Goal: Task Accomplishment & Management: Complete application form

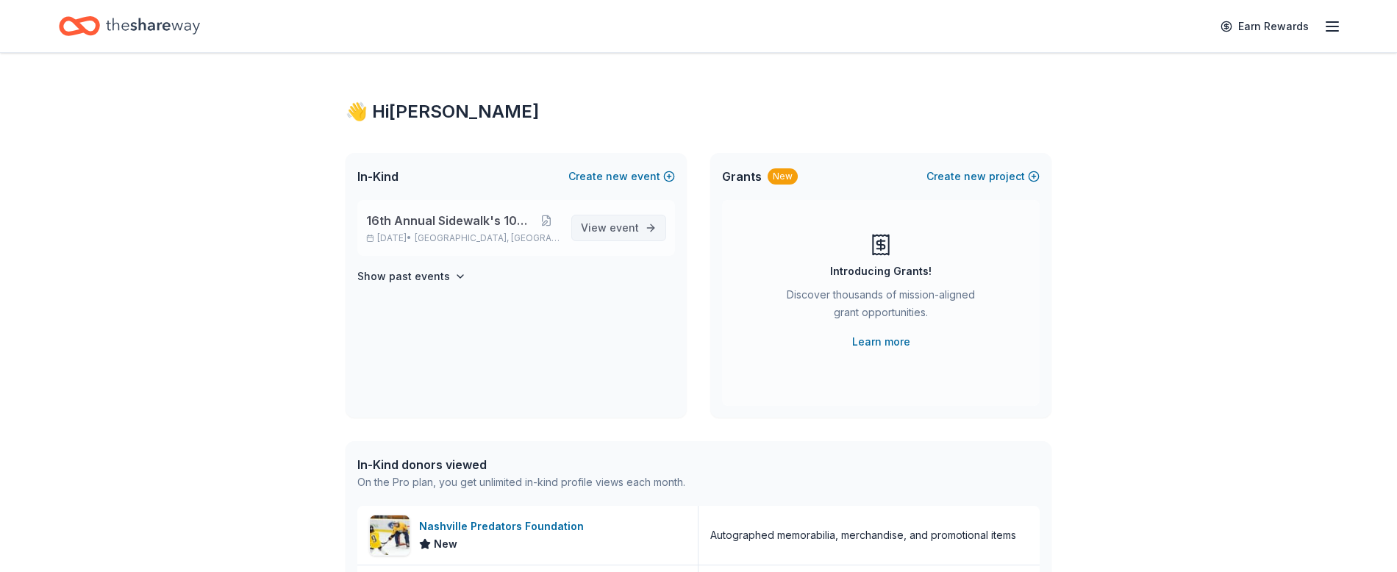
click at [622, 227] on span "event" at bounding box center [623, 227] width 29 height 12
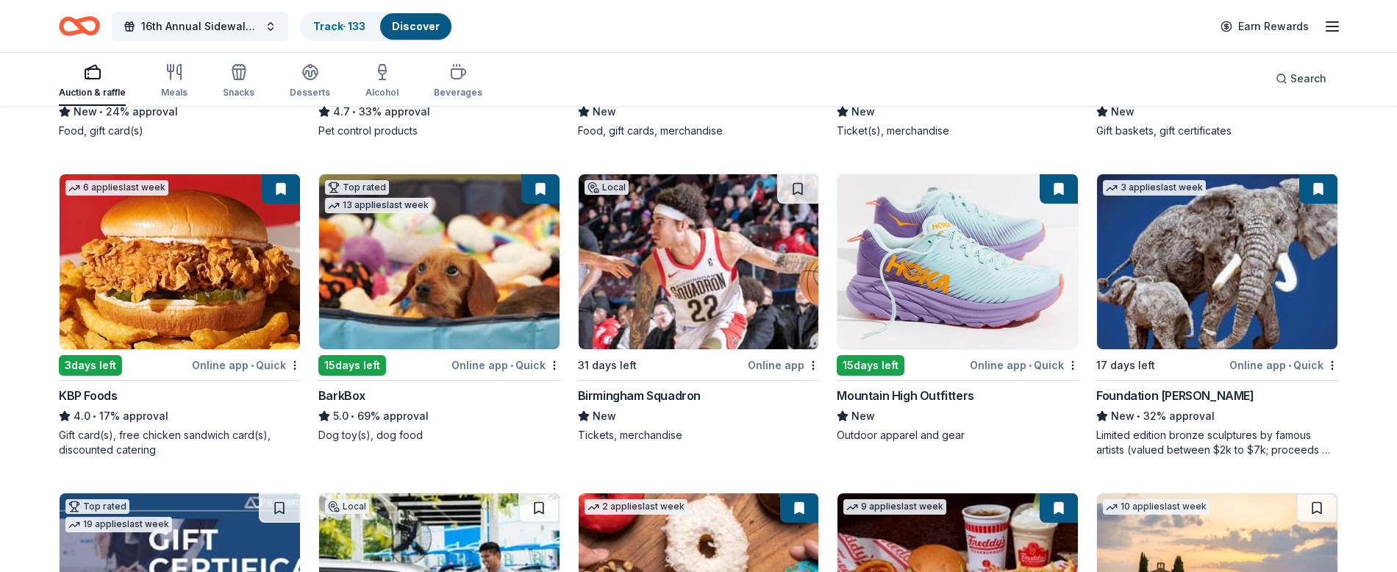
scroll to position [706, 0]
click at [802, 186] on button at bounding box center [797, 187] width 41 height 29
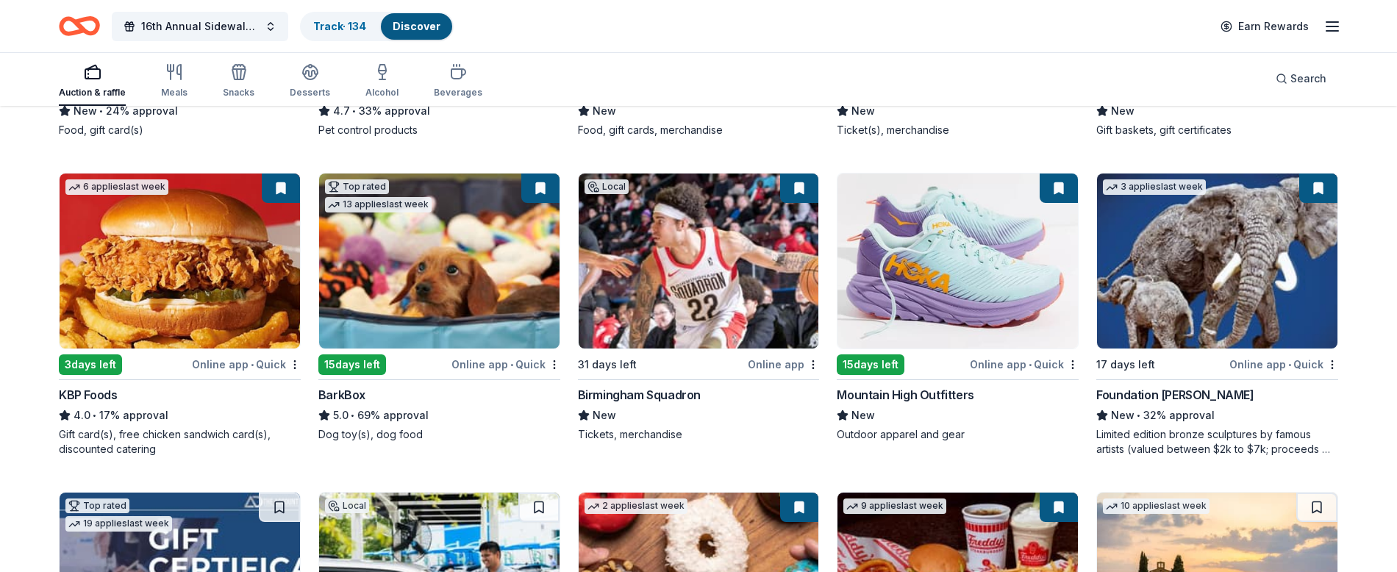
click at [801, 190] on button at bounding box center [799, 187] width 38 height 29
click at [341, 24] on link "Track · 134" at bounding box center [339, 26] width 53 height 12
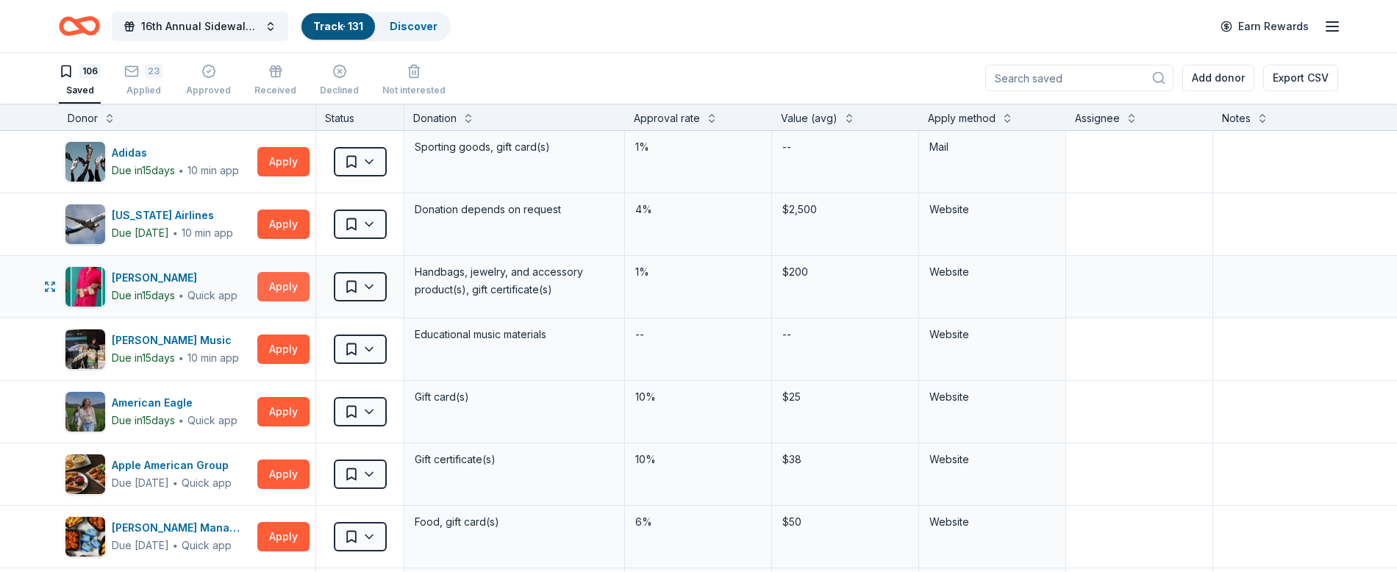
click at [290, 287] on button "Apply" at bounding box center [283, 286] width 52 height 29
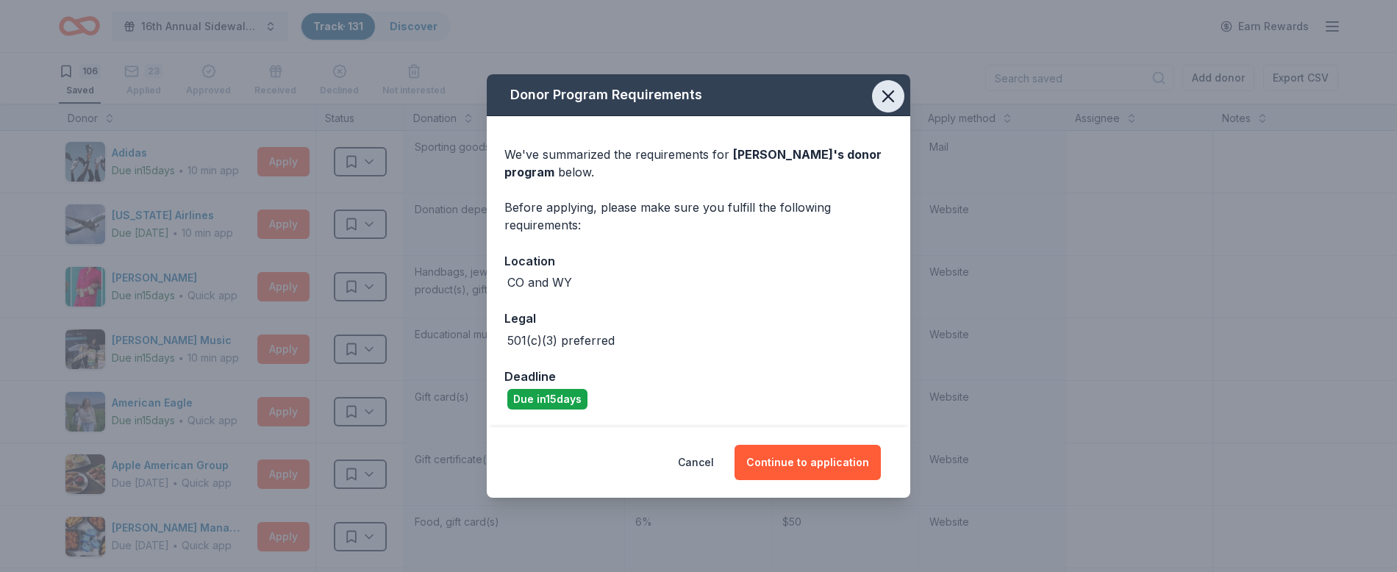
click at [886, 106] on icon "button" at bounding box center [888, 96] width 21 height 21
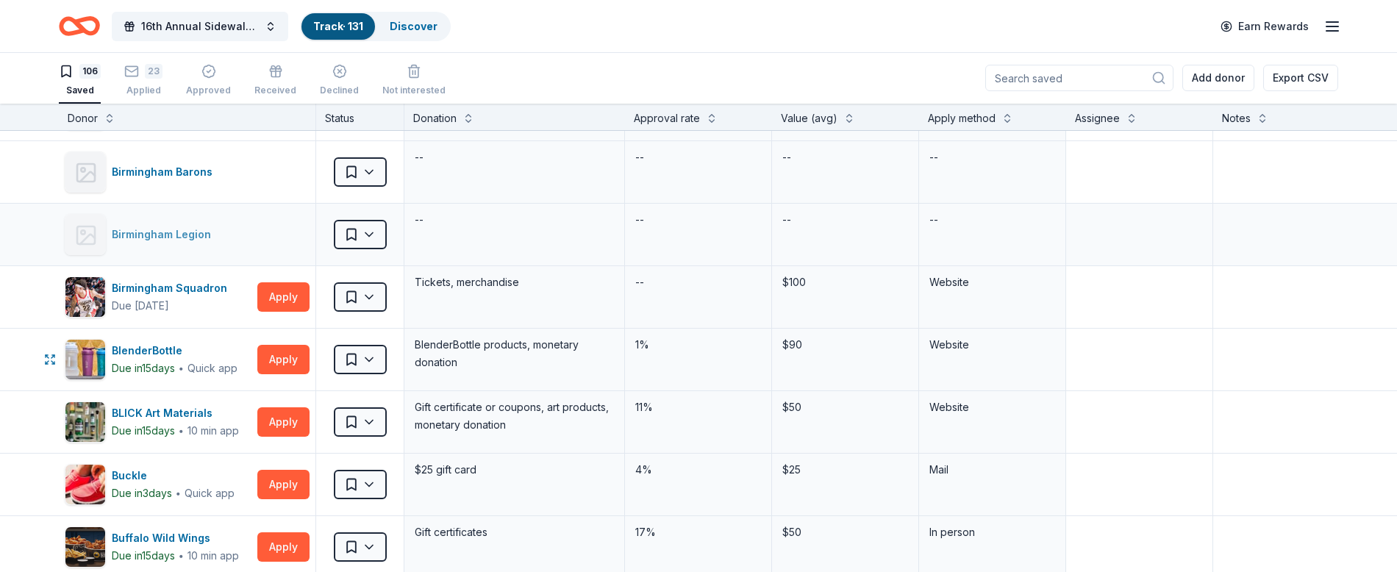
scroll to position [492, 0]
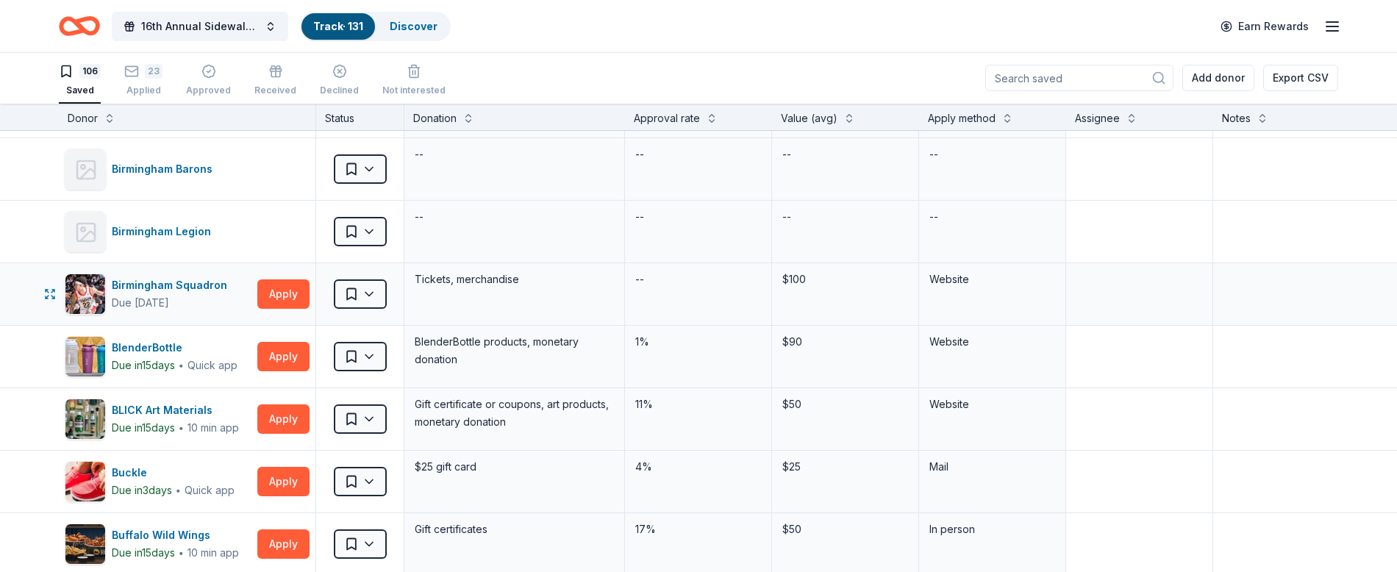
click at [371, 276] on div "Saved" at bounding box center [359, 294] width 87 height 62
click at [365, 293] on html "16th Annual Sidewalk's 10k Party Track · 131 Discover Earn Rewards 106 Saved 23…" at bounding box center [698, 285] width 1397 height 572
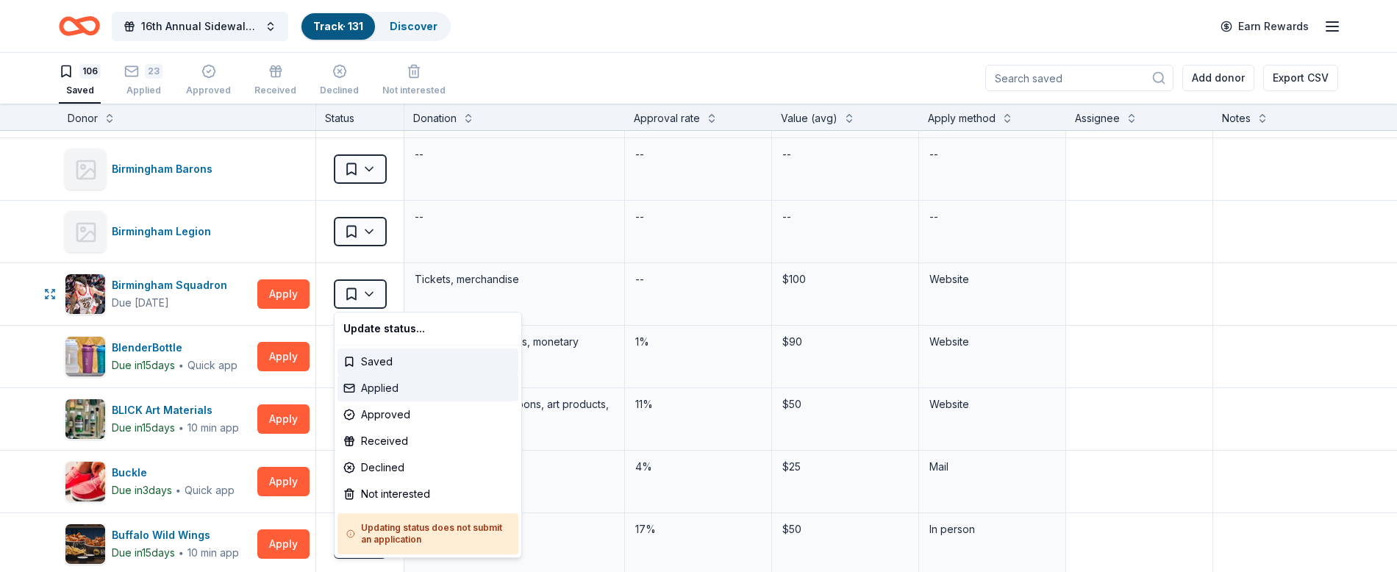
click at [455, 390] on div "Applied" at bounding box center [427, 388] width 181 height 26
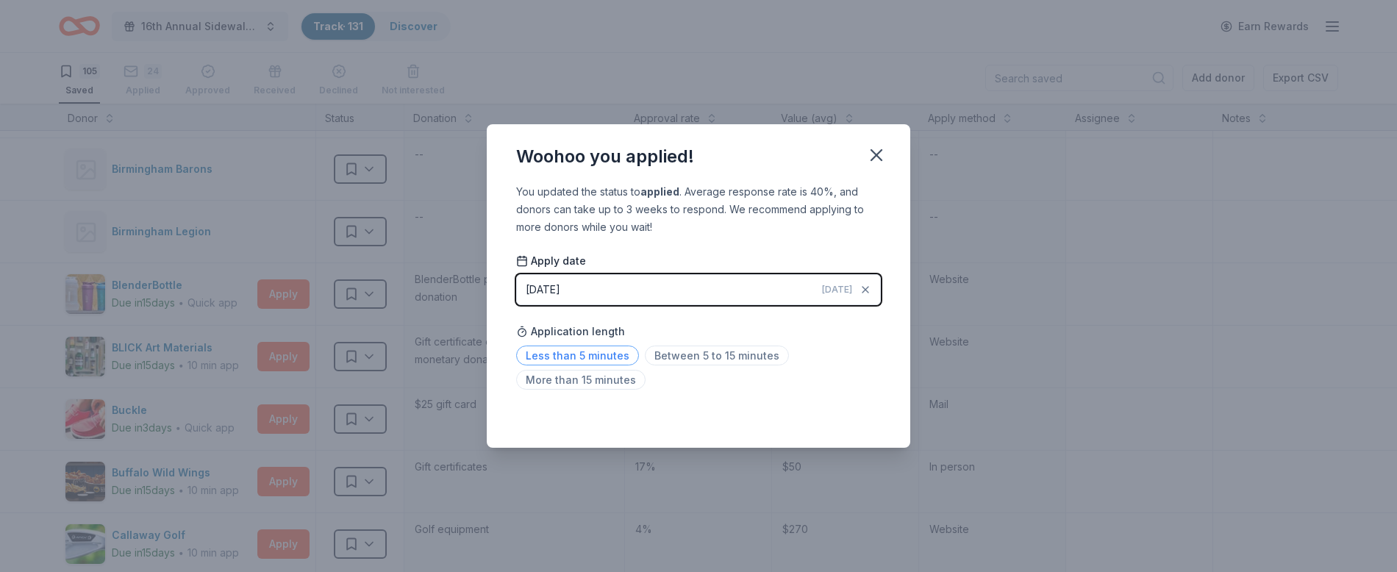
click at [567, 354] on span "Less than 5 minutes" at bounding box center [577, 355] width 123 height 20
click at [877, 154] on icon "button" at bounding box center [876, 155] width 10 height 10
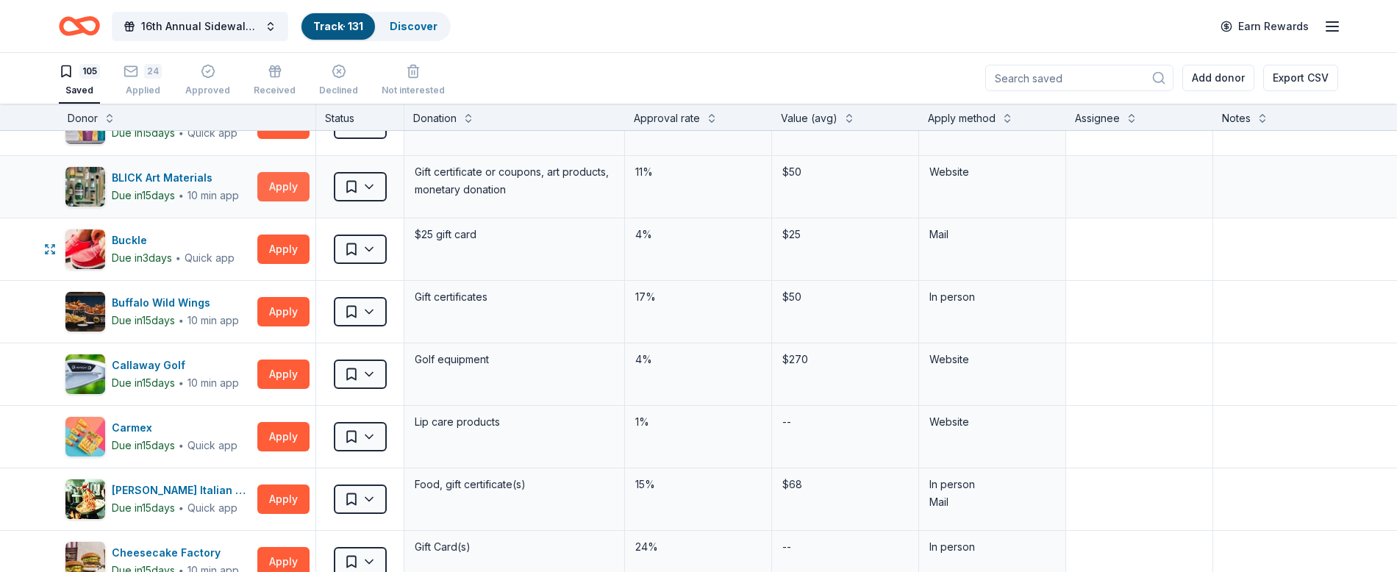
scroll to position [704, 0]
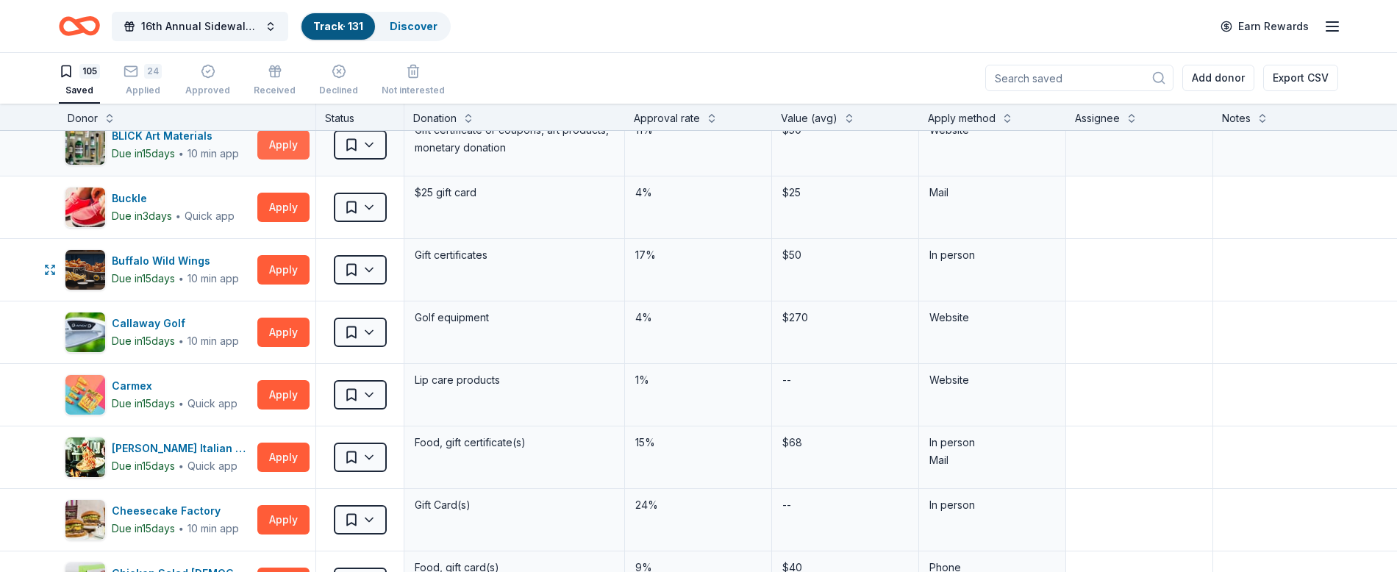
click at [282, 276] on button "Apply" at bounding box center [283, 269] width 52 height 29
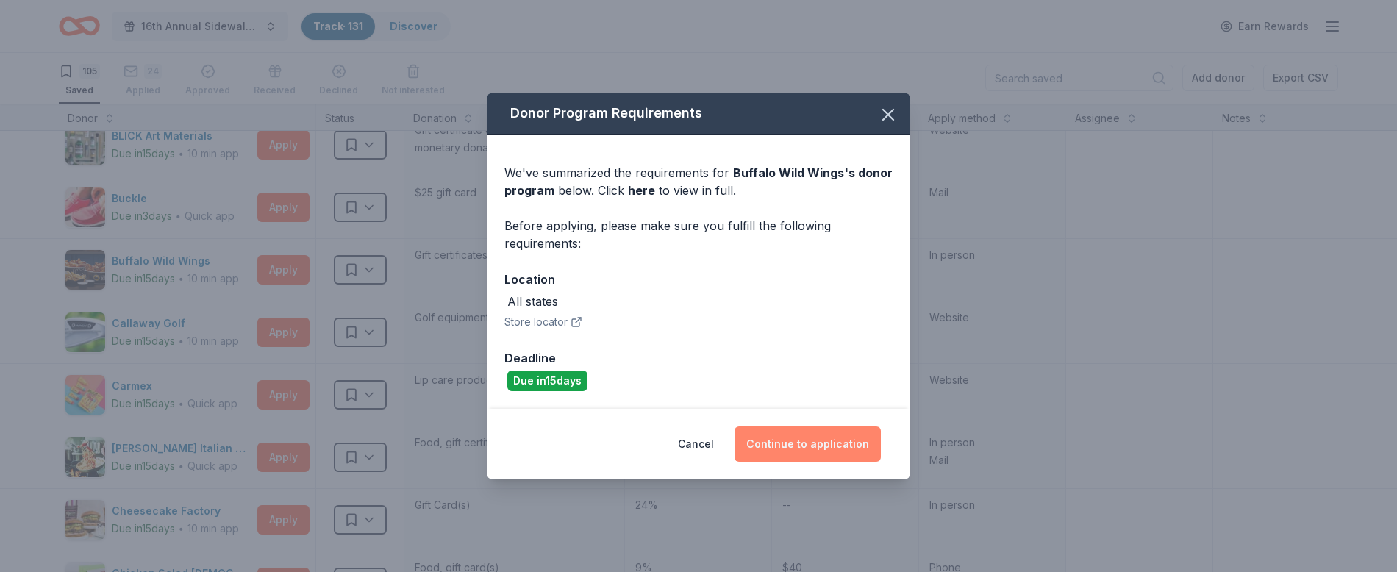
click at [799, 448] on button "Continue to application" at bounding box center [807, 443] width 146 height 35
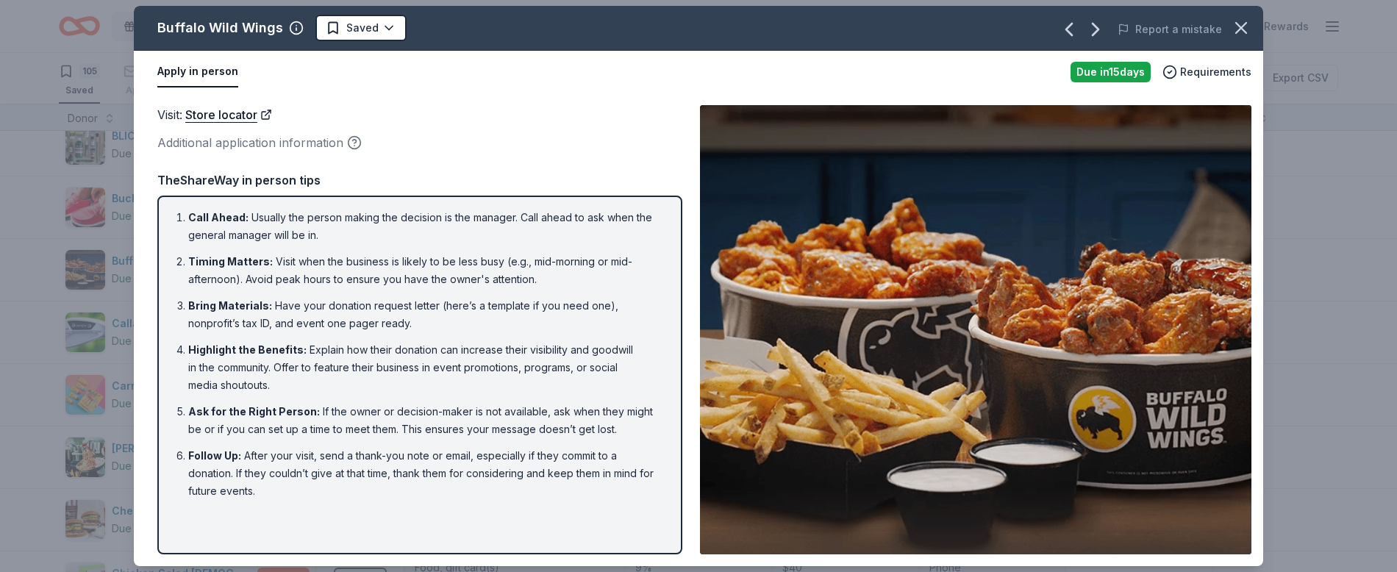
click at [49, 250] on div "Buffalo Wild Wings Saved Report a mistake Apply in person Due [DATE] Requiremen…" at bounding box center [698, 286] width 1397 height 572
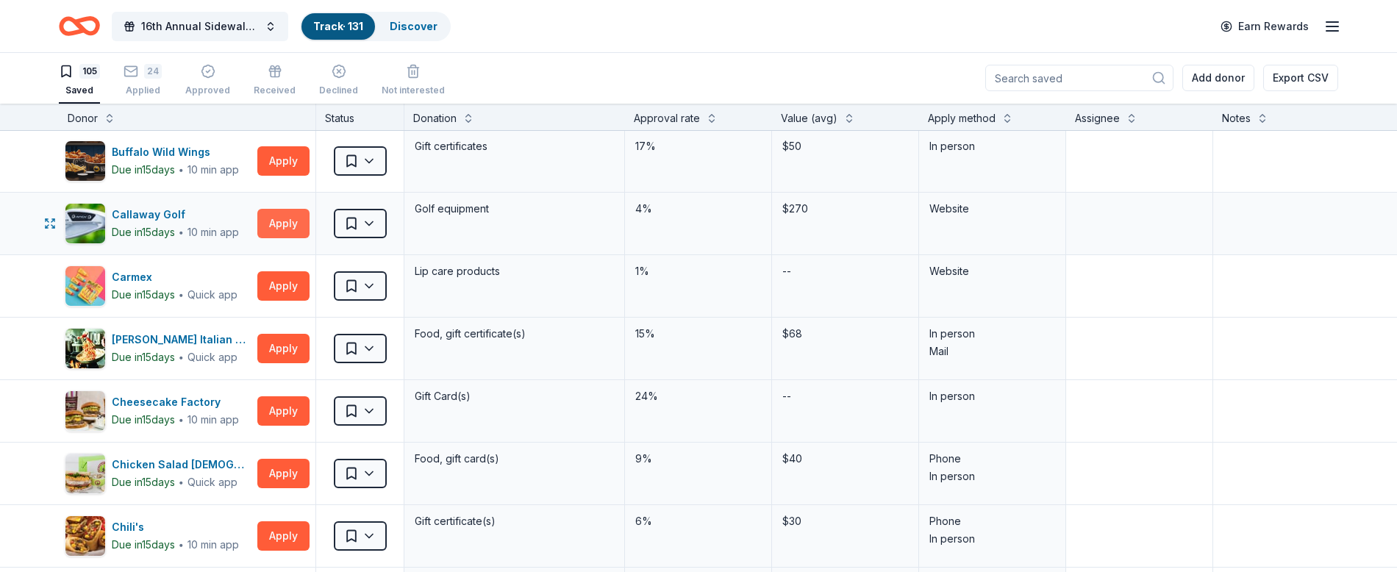
scroll to position [814, 0]
click at [284, 221] on button "Apply" at bounding box center [283, 222] width 52 height 29
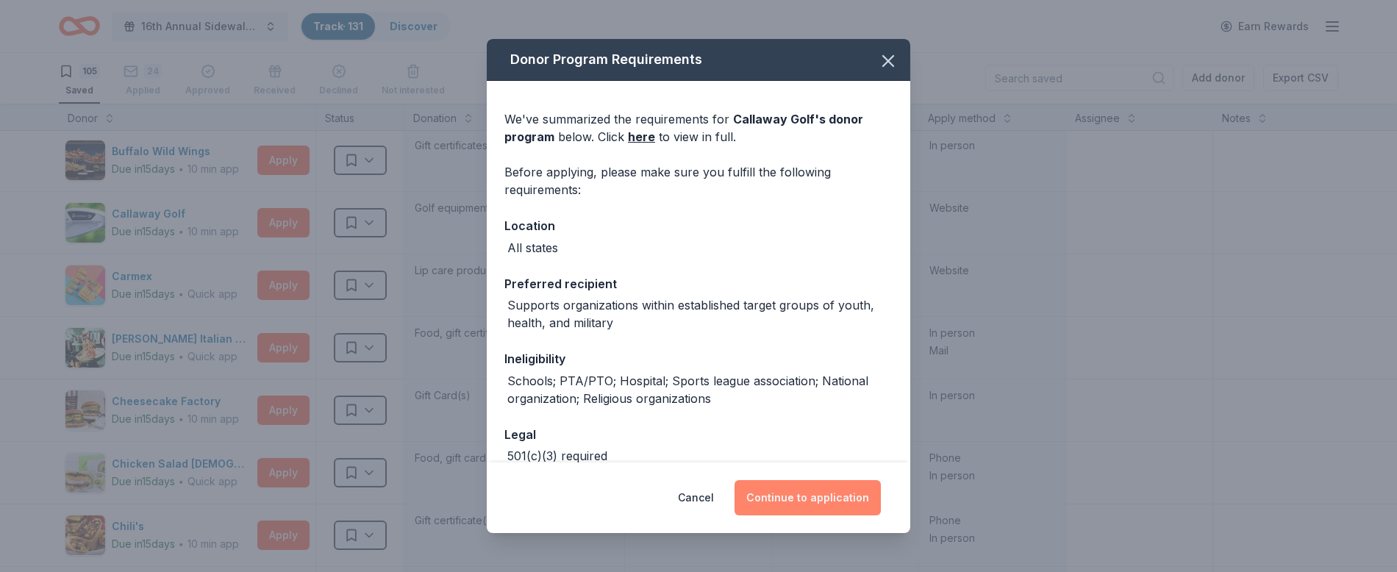
click at [812, 490] on button "Continue to application" at bounding box center [807, 497] width 146 height 35
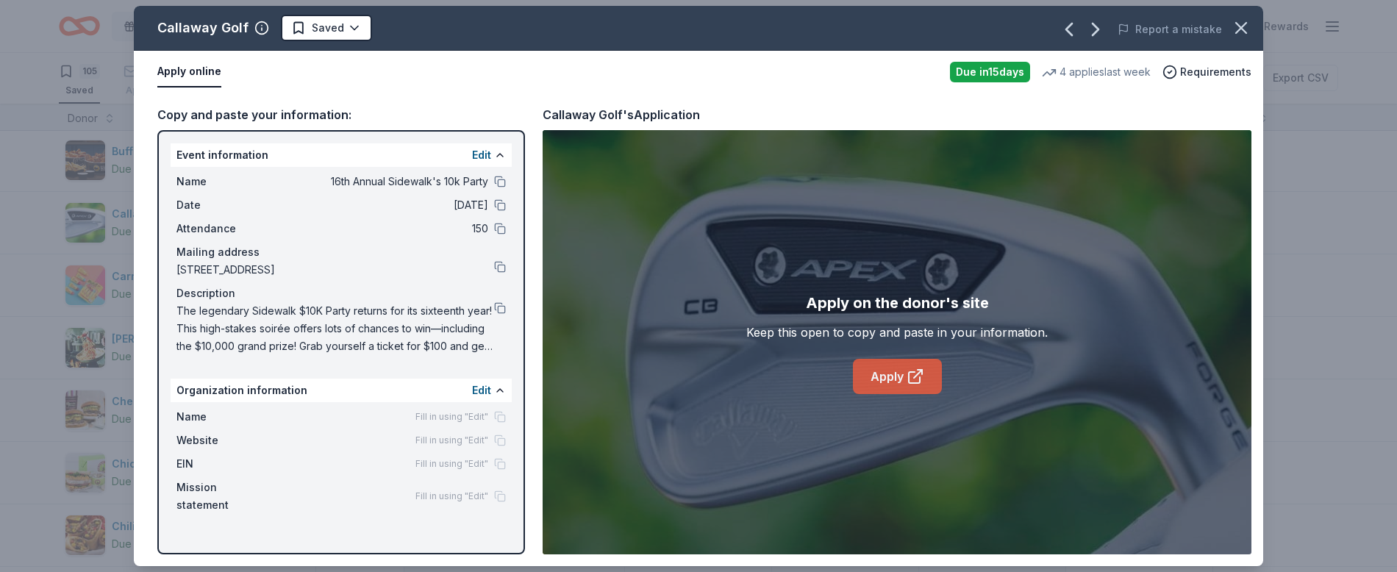
click at [903, 378] on link "Apply" at bounding box center [897, 376] width 89 height 35
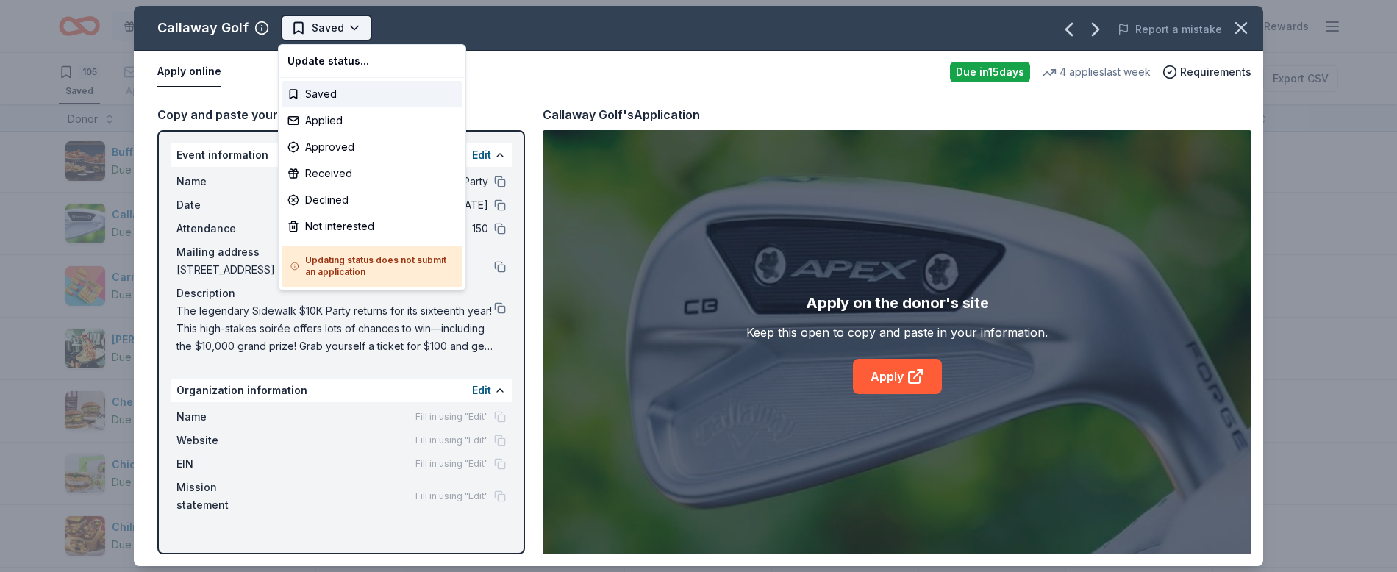
click at [349, 25] on html "16th Annual Sidewalk's 10k Party Track · 131 Discover Earn Rewards 105 Saved 24…" at bounding box center [698, 286] width 1397 height 572
click at [400, 121] on div "Applied" at bounding box center [372, 120] width 181 height 26
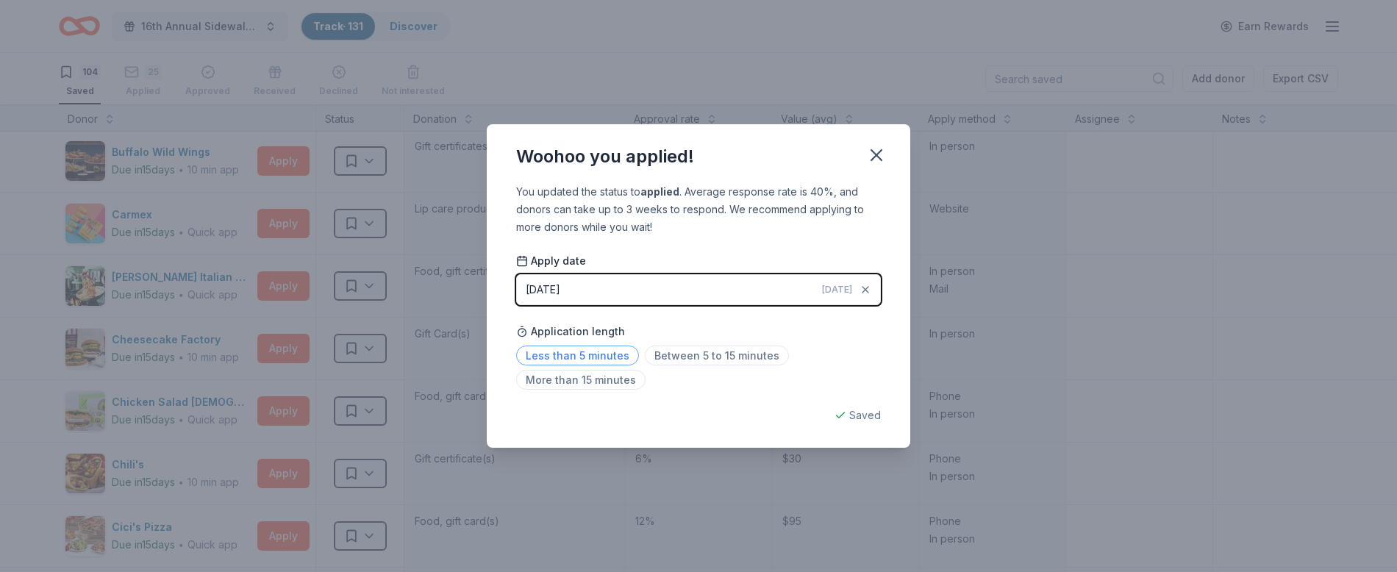
click at [529, 361] on span "Less than 5 minutes" at bounding box center [577, 355] width 123 height 20
click at [870, 156] on icon "button" at bounding box center [876, 155] width 21 height 21
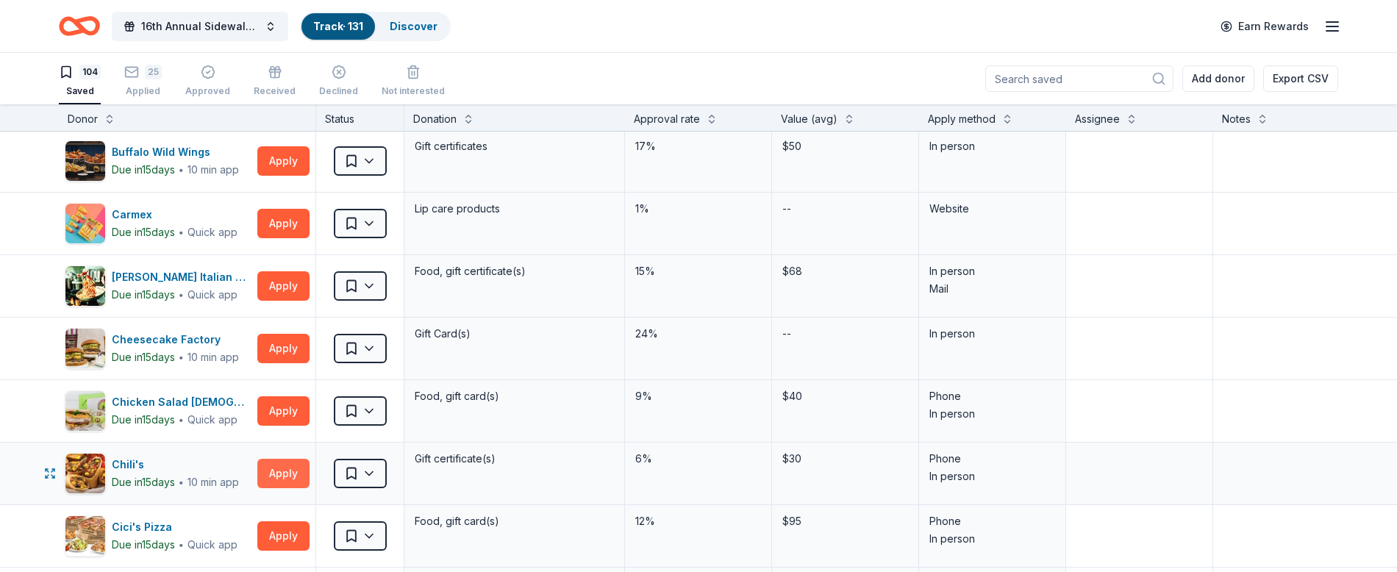
click at [288, 473] on button "Apply" at bounding box center [283, 473] width 52 height 29
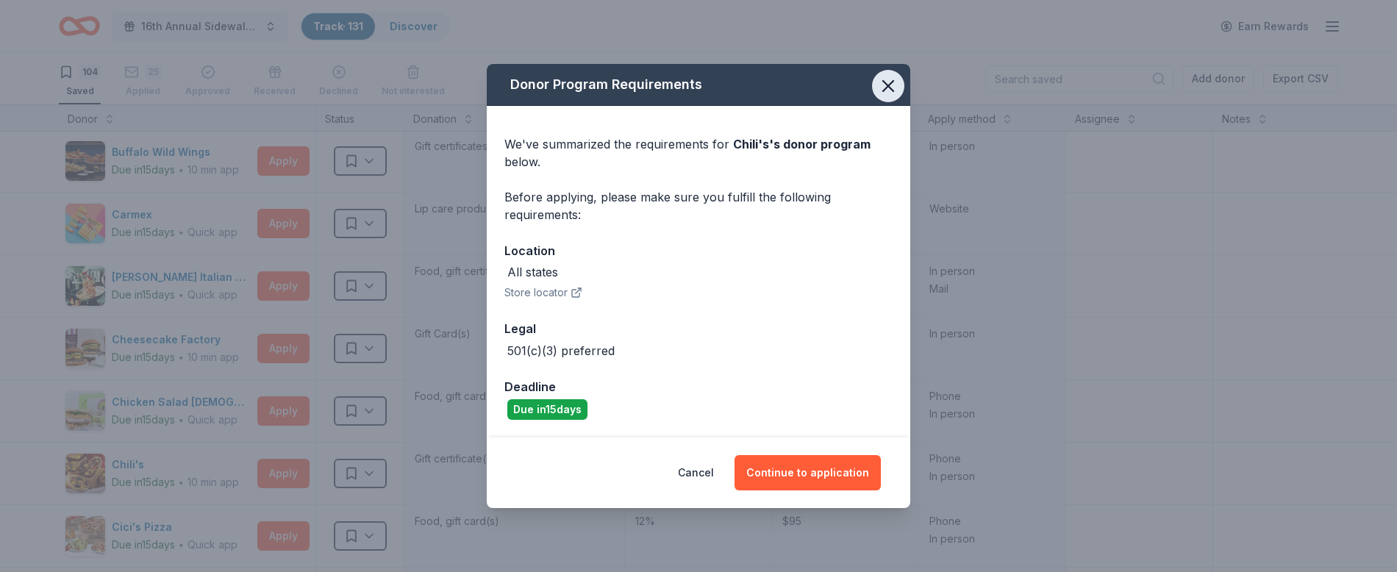
click at [897, 85] on icon "button" at bounding box center [888, 86] width 21 height 21
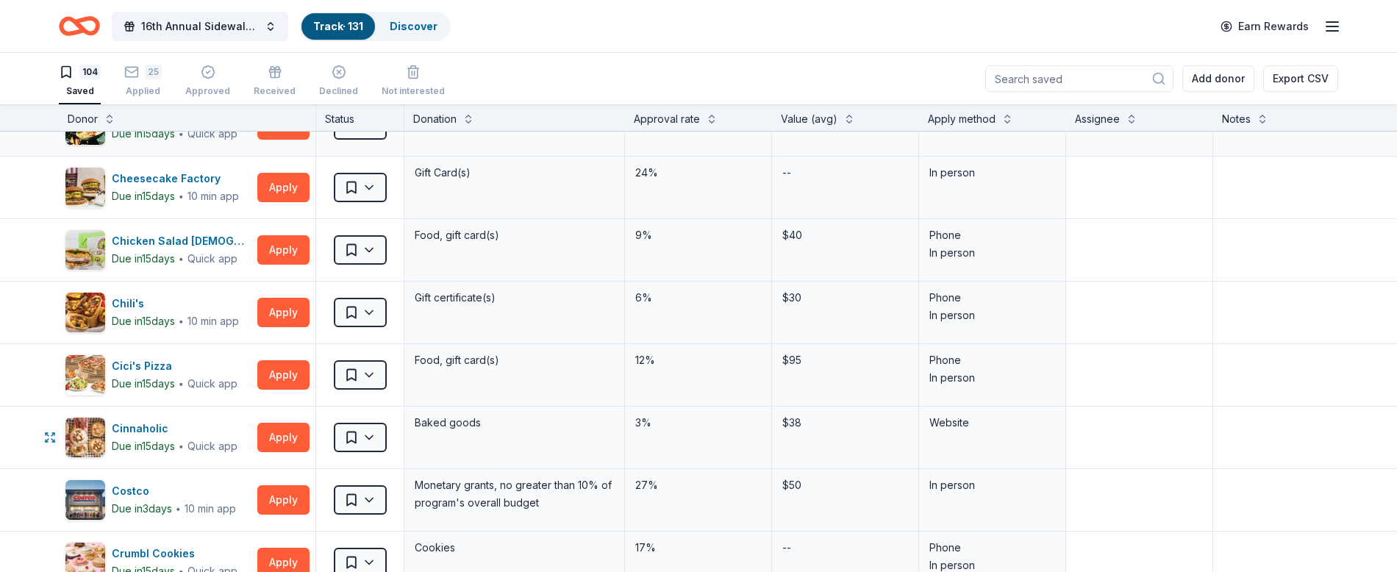
scroll to position [938, 0]
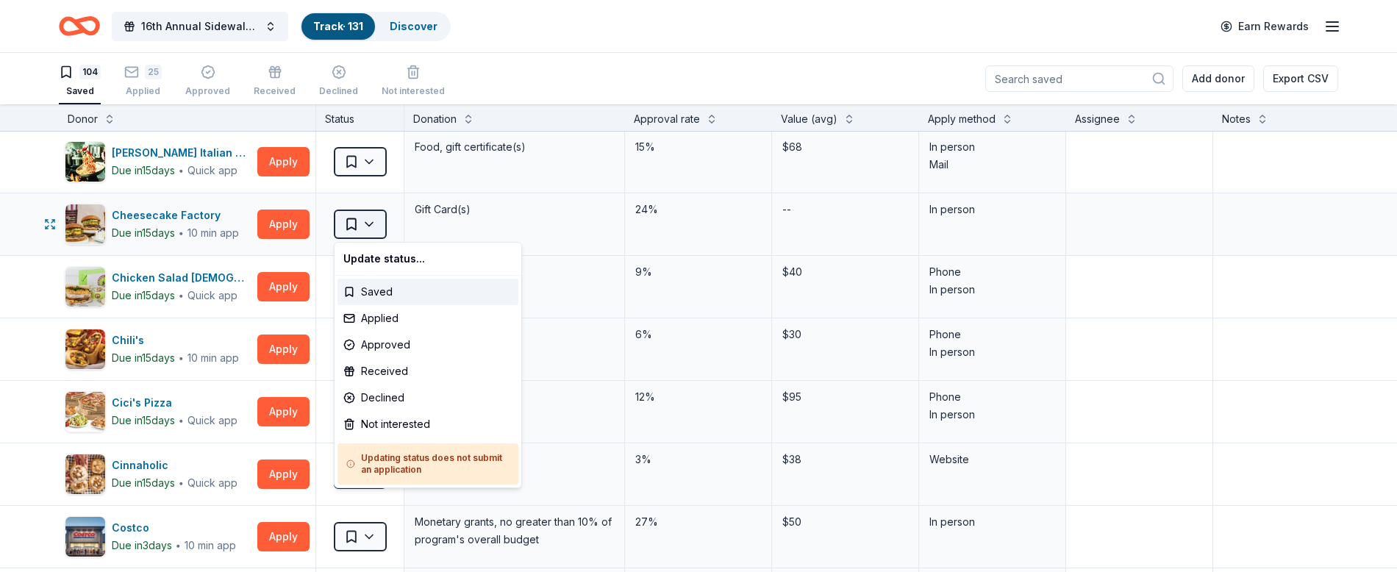
click at [372, 237] on html "16th Annual Sidewalk's 10k Party Track · 131 Discover Earn Rewards 104 Saved 25…" at bounding box center [698, 286] width 1397 height 572
click at [418, 374] on div "Received" at bounding box center [427, 371] width 181 height 26
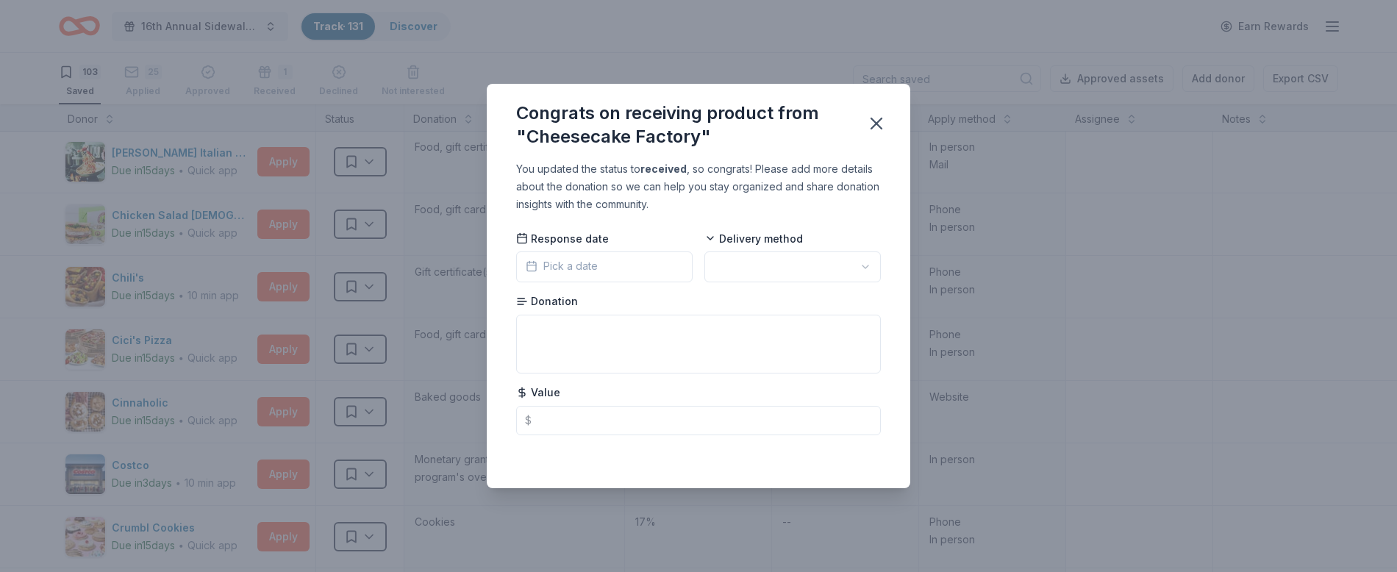
click at [612, 277] on button "Pick a date" at bounding box center [604, 266] width 176 height 31
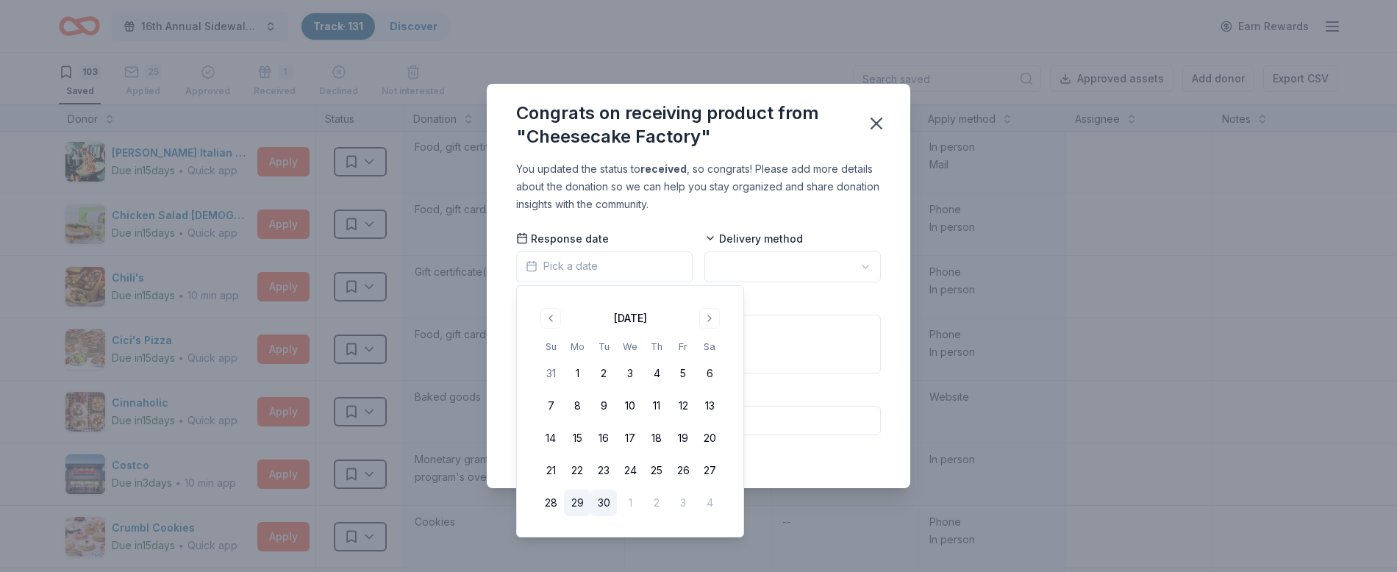
click at [585, 503] on button "29" at bounding box center [577, 503] width 26 height 26
click at [740, 273] on html "16th Annual Sidewalk's 10k Party Track · 131 Discover Earn Rewards 103 Saved 25…" at bounding box center [698, 286] width 1397 height 572
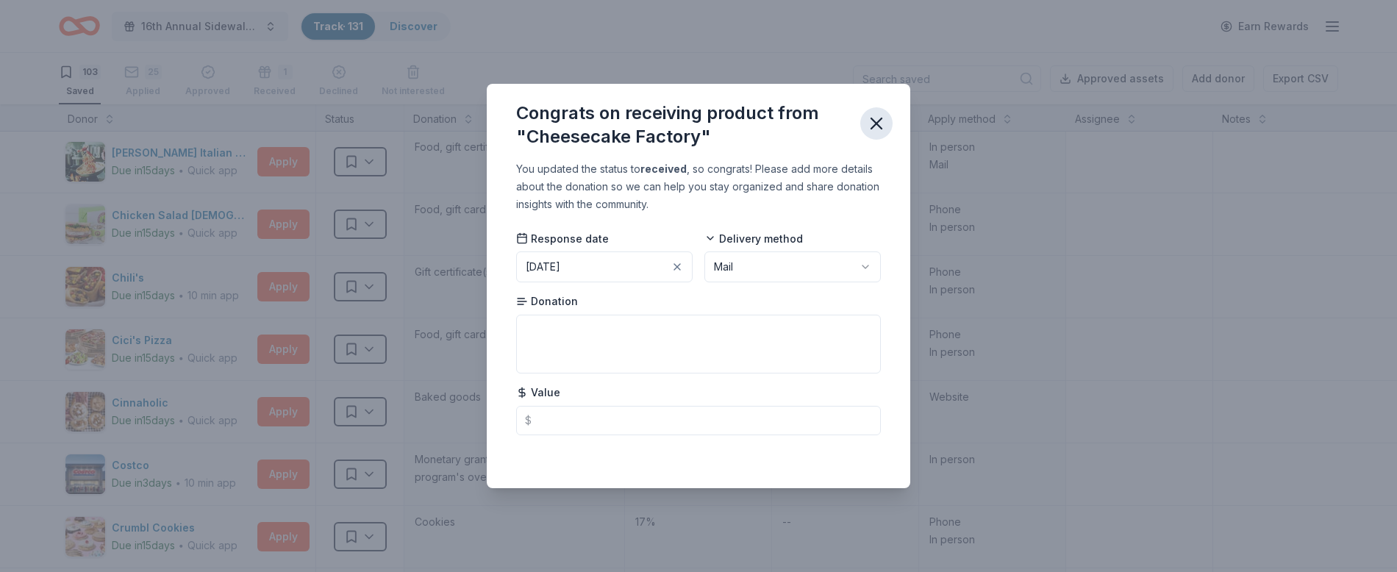
click at [860, 123] on button "button" at bounding box center [876, 123] width 32 height 32
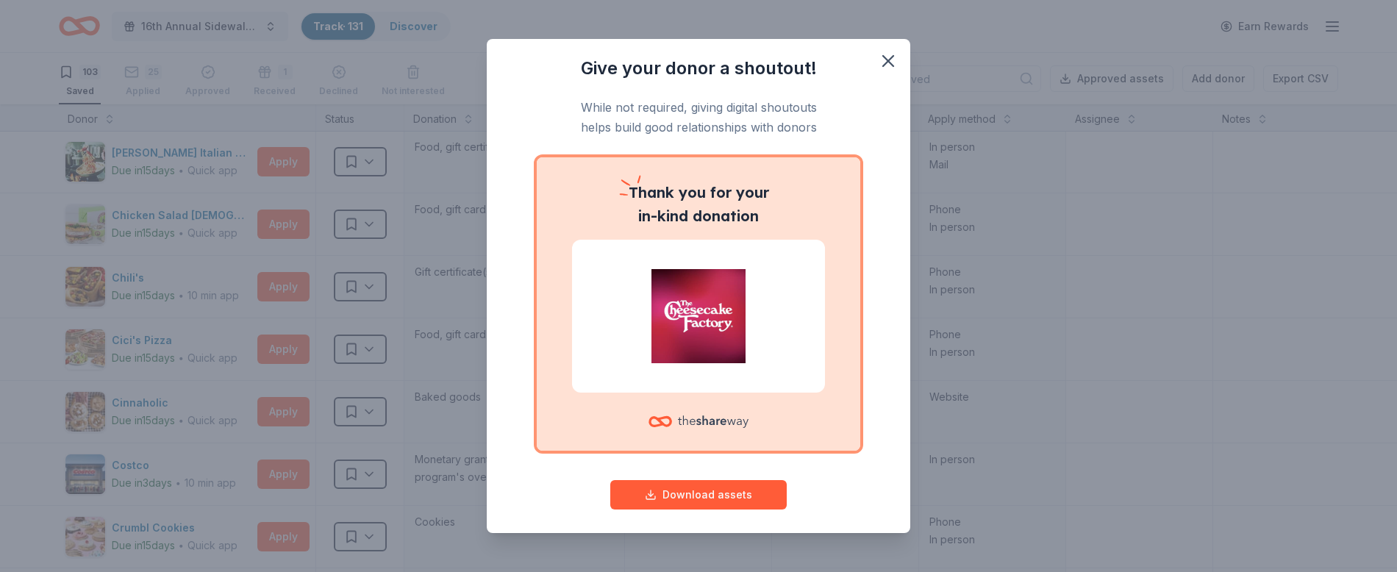
scroll to position [7, 0]
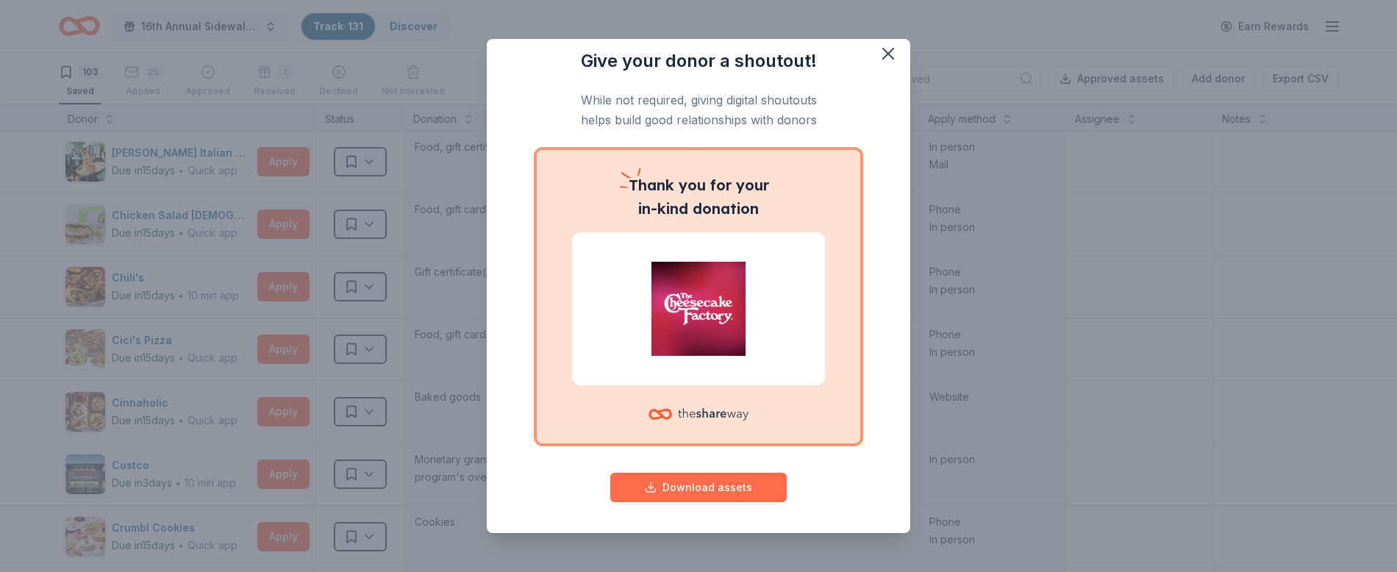
click at [746, 483] on button "Download assets" at bounding box center [698, 487] width 176 height 29
click at [873, 57] on button "button" at bounding box center [888, 53] width 32 height 32
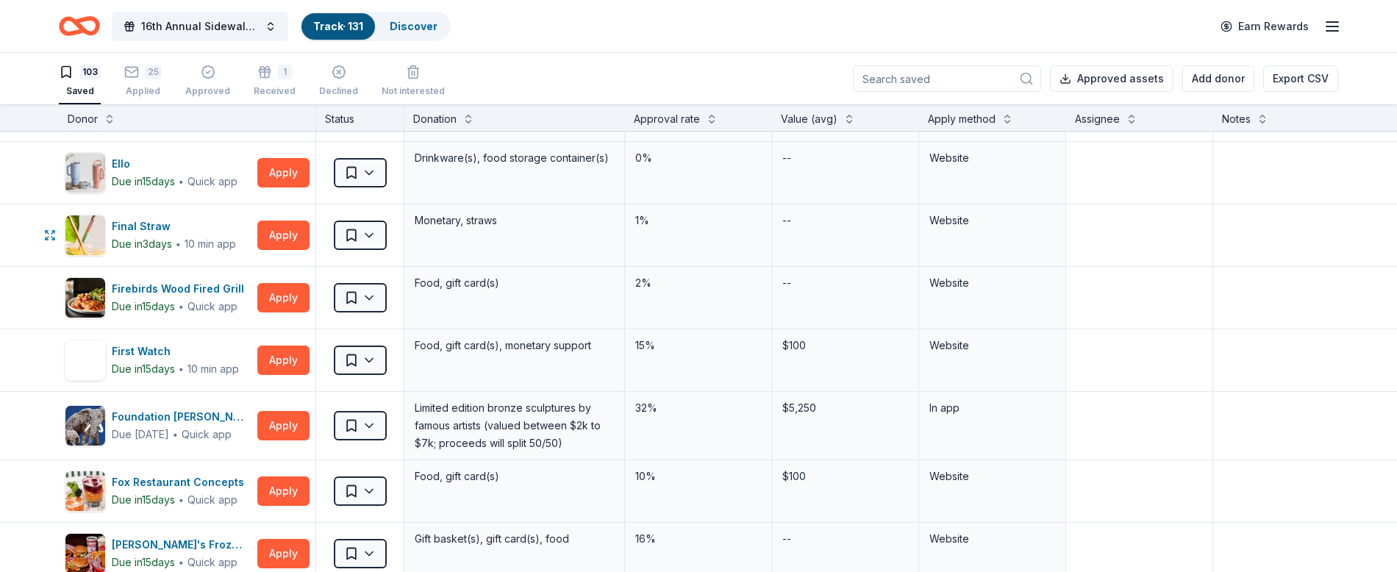
scroll to position [1810, 0]
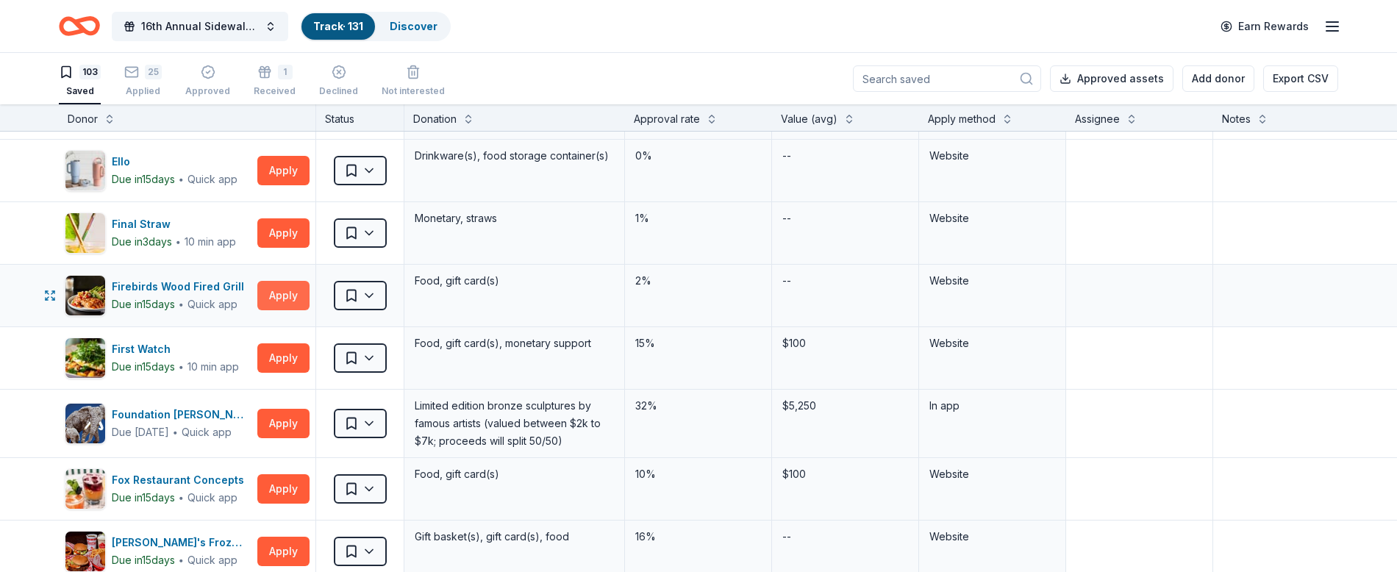
click at [284, 293] on button "Apply" at bounding box center [283, 295] width 52 height 29
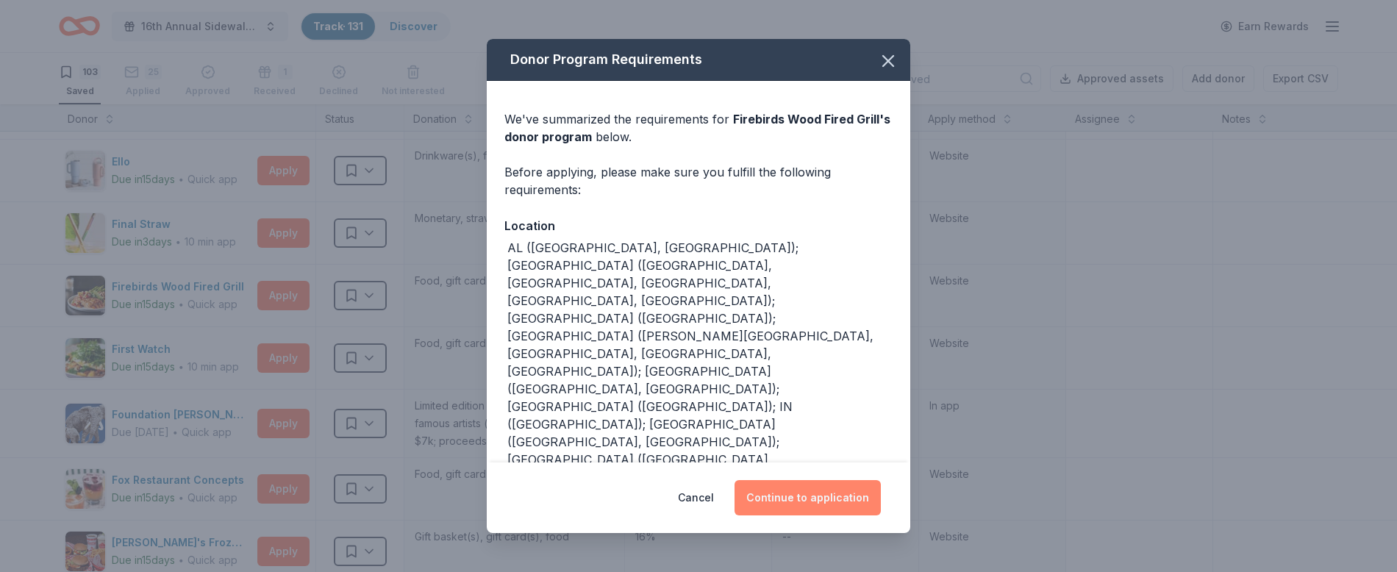
click at [838, 485] on button "Continue to application" at bounding box center [807, 497] width 146 height 35
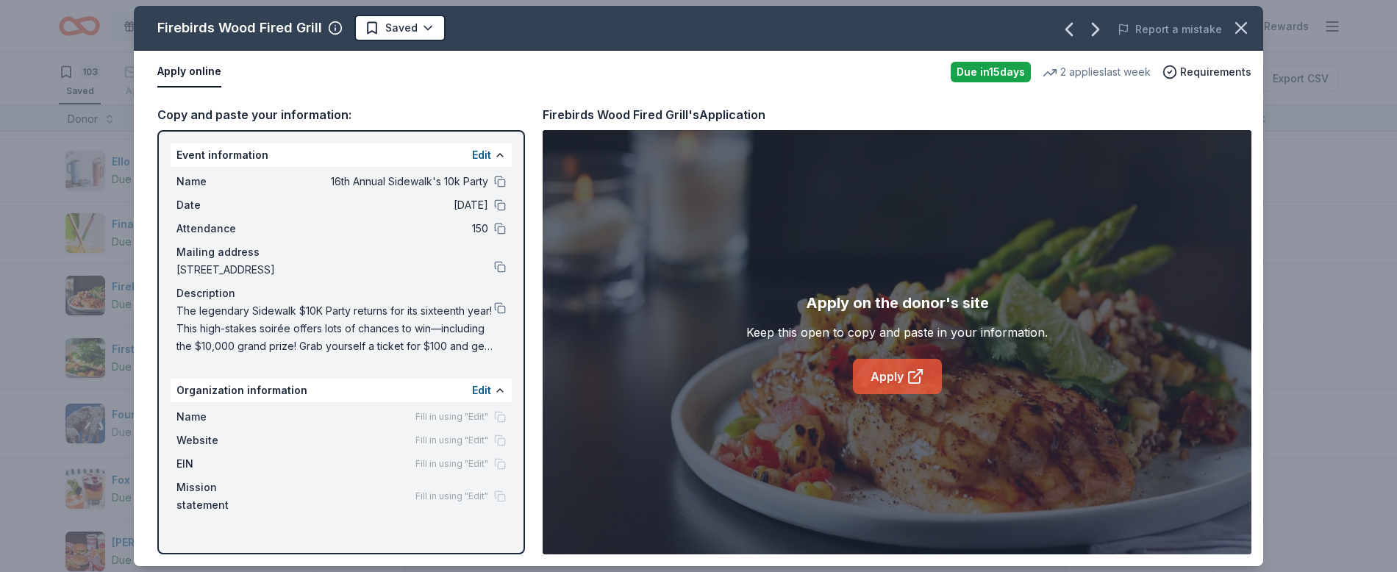
click at [899, 365] on link "Apply" at bounding box center [897, 376] width 89 height 35
